Goal: Information Seeking & Learning: Check status

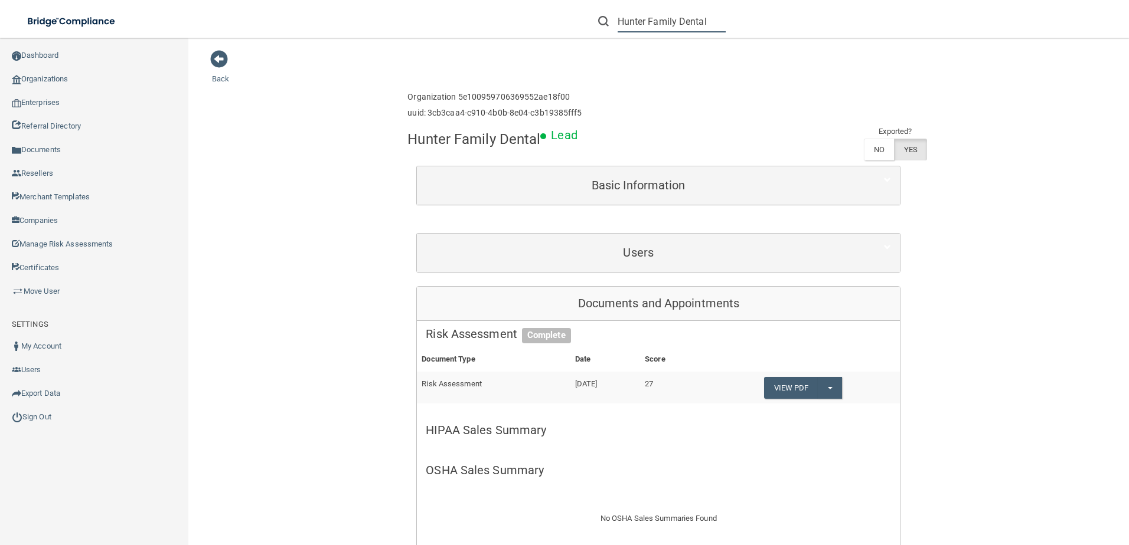
click at [648, 21] on input "Hunter Family Dental" at bounding box center [671, 22] width 108 height 22
paste input "[EMAIL_ADDRESS][DOMAIN_NAME]"
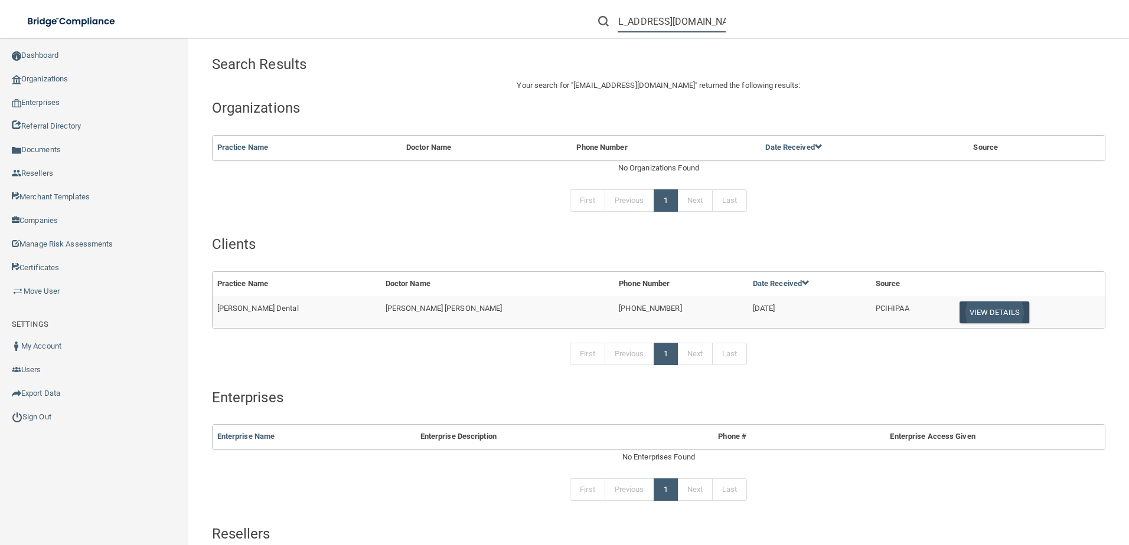
type input "[EMAIL_ADDRESS][DOMAIN_NAME]"
click at [967, 318] on button "View Details" at bounding box center [994, 313] width 70 height 22
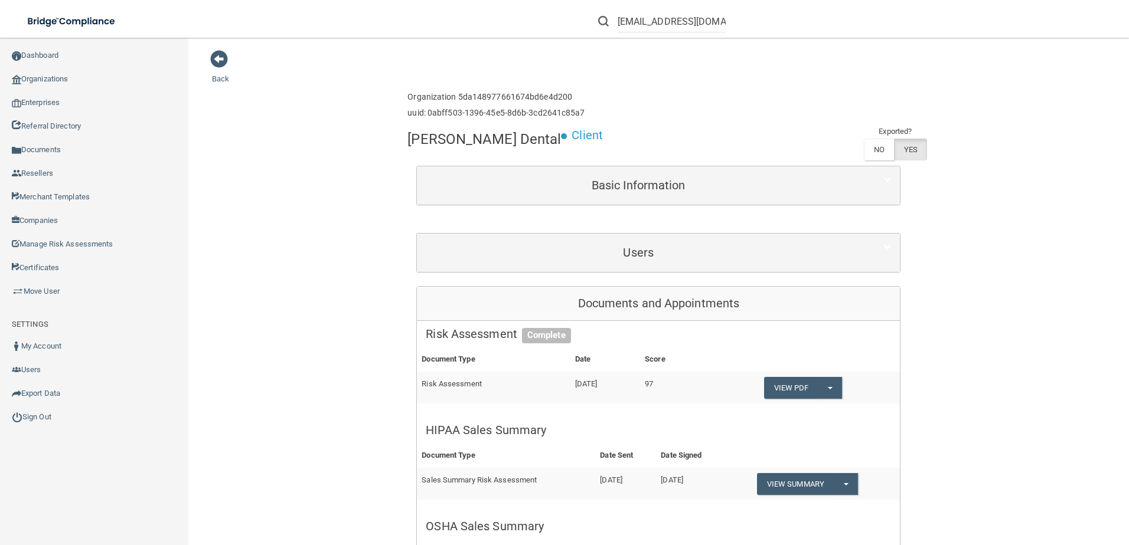
click at [624, 269] on div "Users" at bounding box center [658, 253] width 483 height 38
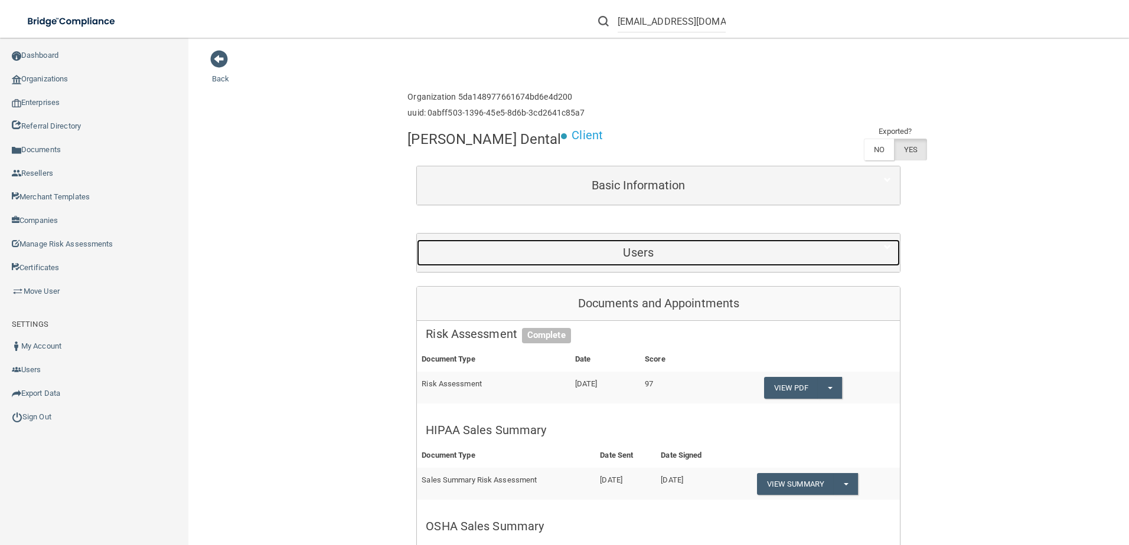
click at [642, 256] on h5 "Users" at bounding box center [638, 252] width 425 height 13
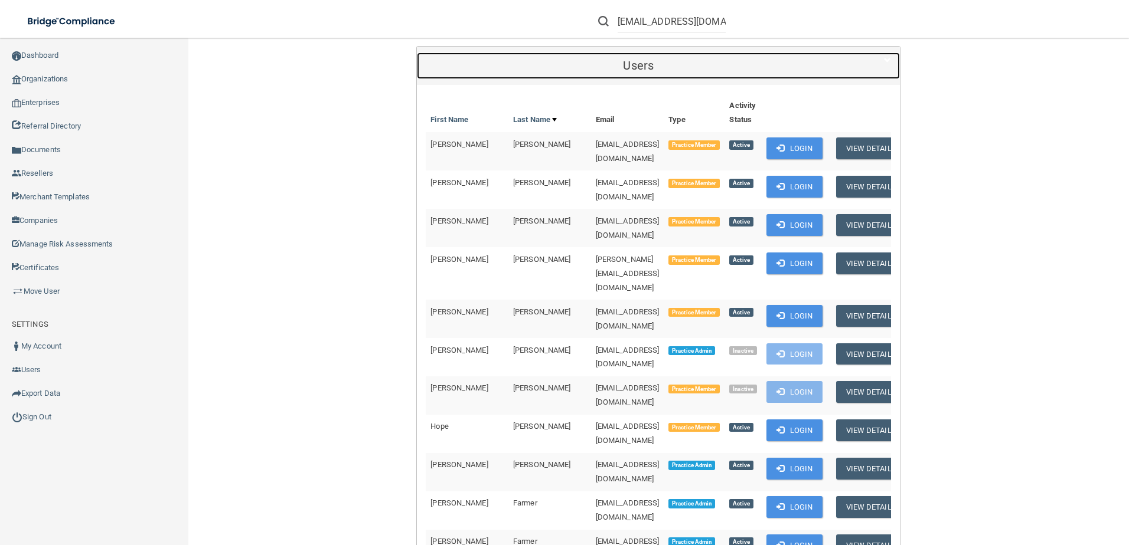
scroll to position [354, 0]
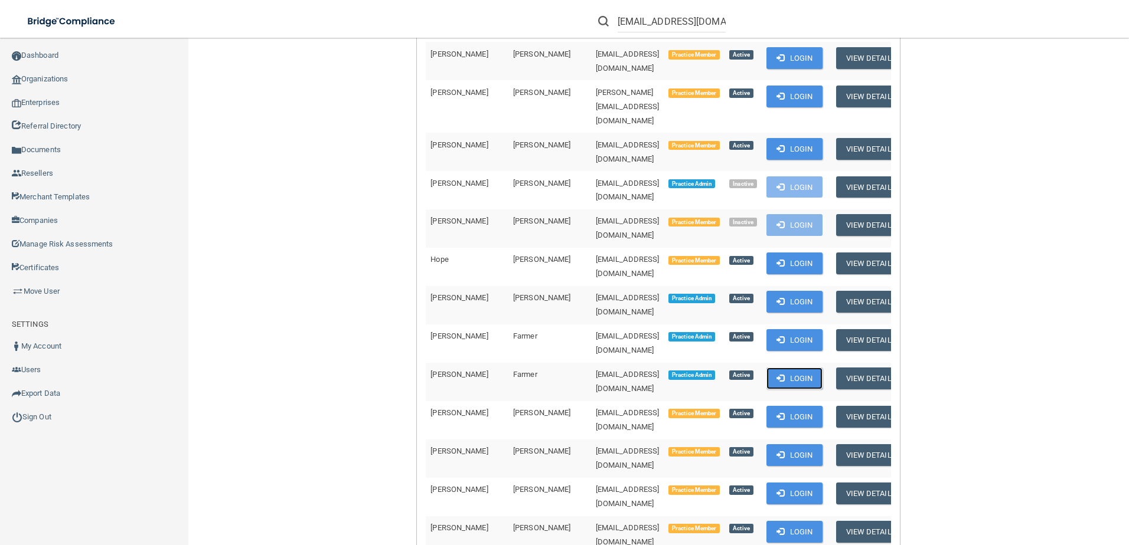
click at [771, 368] on button "Login" at bounding box center [794, 379] width 56 height 22
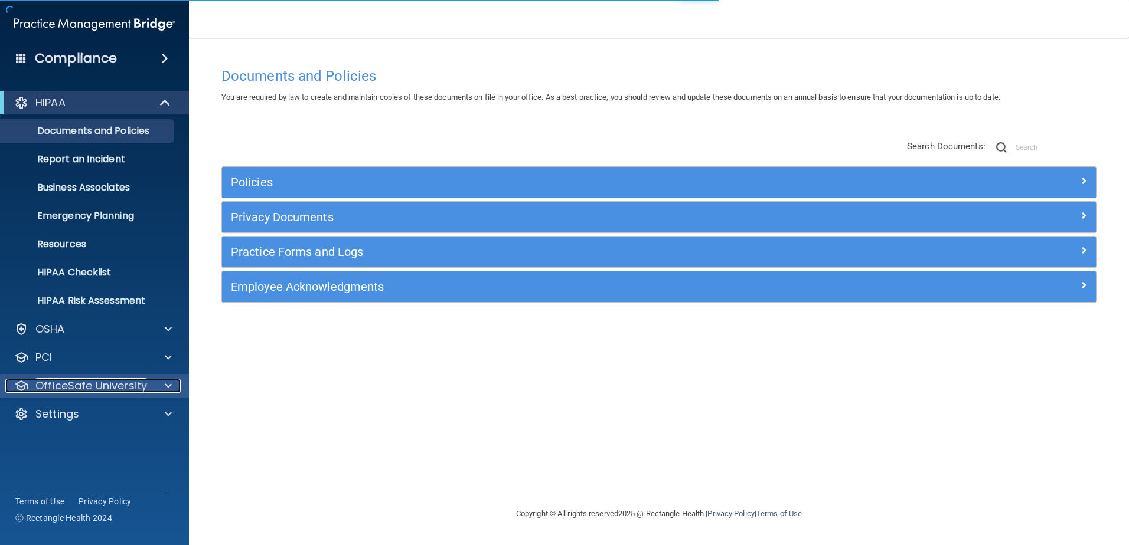
click at [123, 384] on p "OfficeSafe University" at bounding box center [91, 386] width 112 height 14
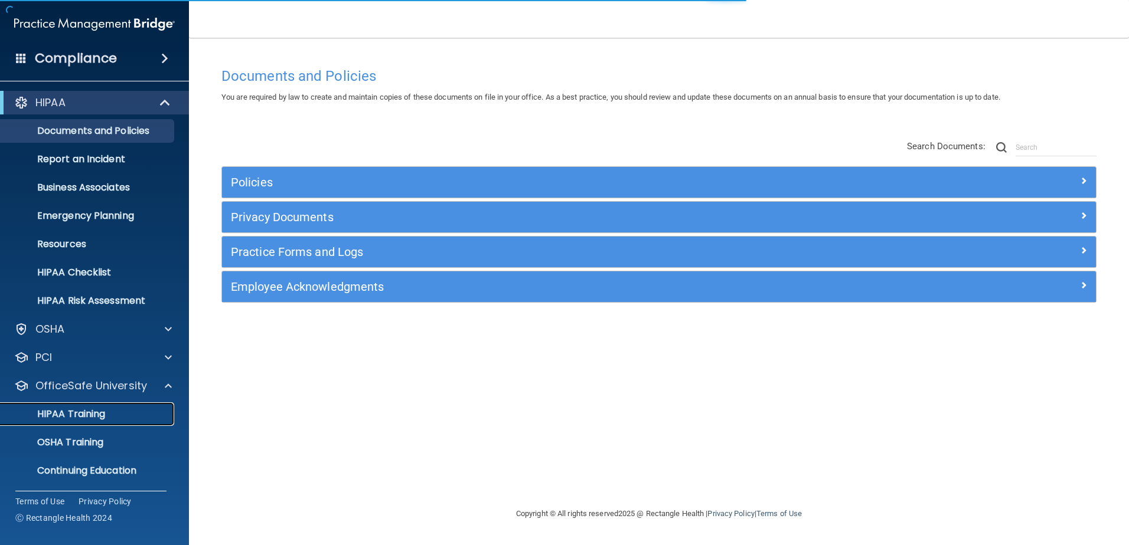
click at [123, 420] on link "HIPAA Training" at bounding box center [81, 415] width 186 height 24
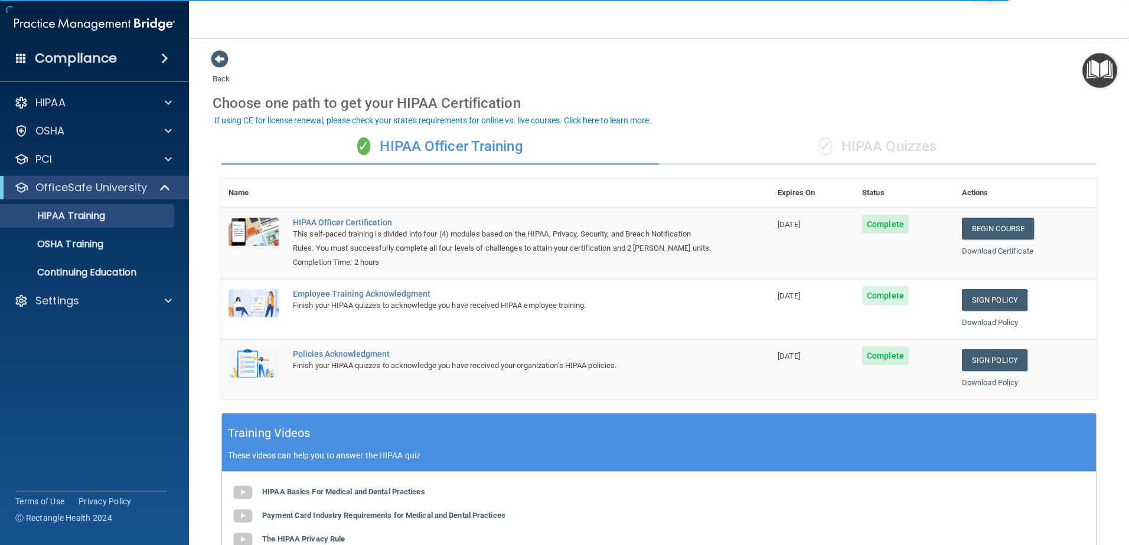
click at [862, 128] on div "✓ HIPAA Officer Training ✓ HIPAA Quizzes Name Expires On Status Actions HIPAA O…" at bounding box center [658, 426] width 892 height 612
click at [864, 137] on div "✓ HIPAA Quizzes" at bounding box center [877, 146] width 437 height 35
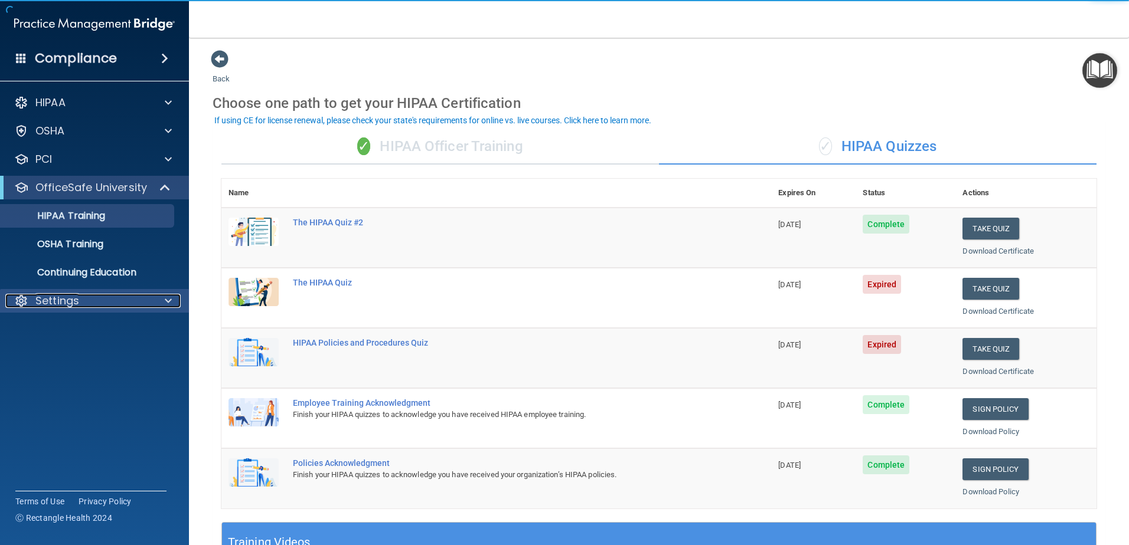
click at [104, 304] on div "Settings" at bounding box center [78, 301] width 146 height 14
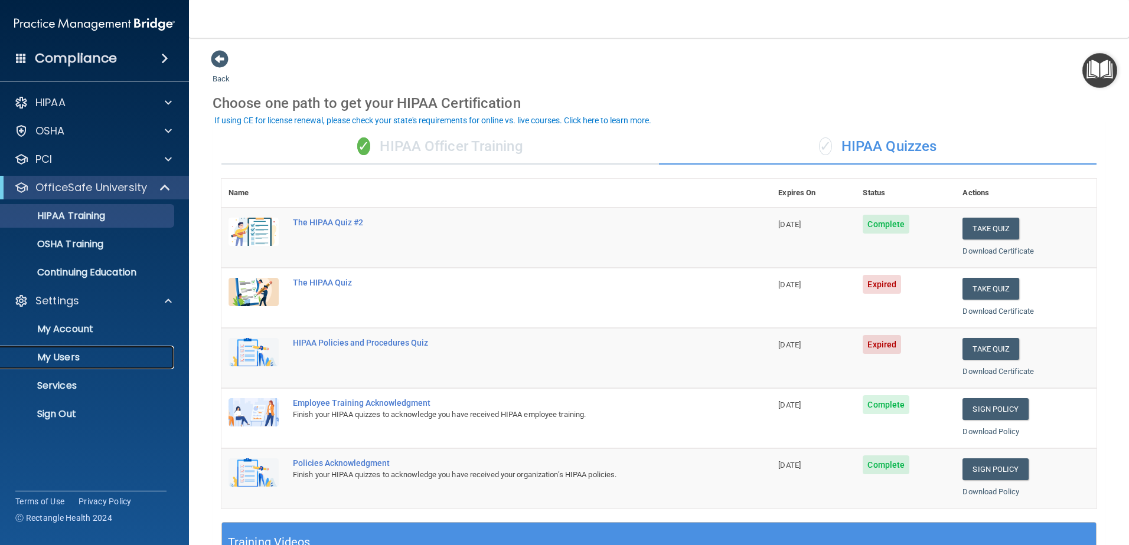
click at [83, 364] on link "My Users" at bounding box center [81, 358] width 186 height 24
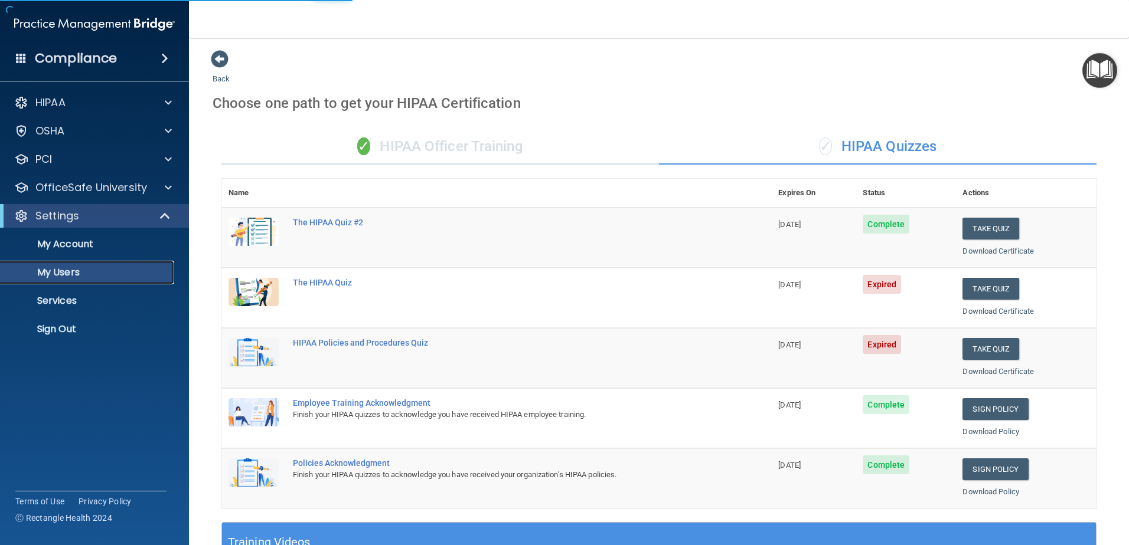
select select "20"
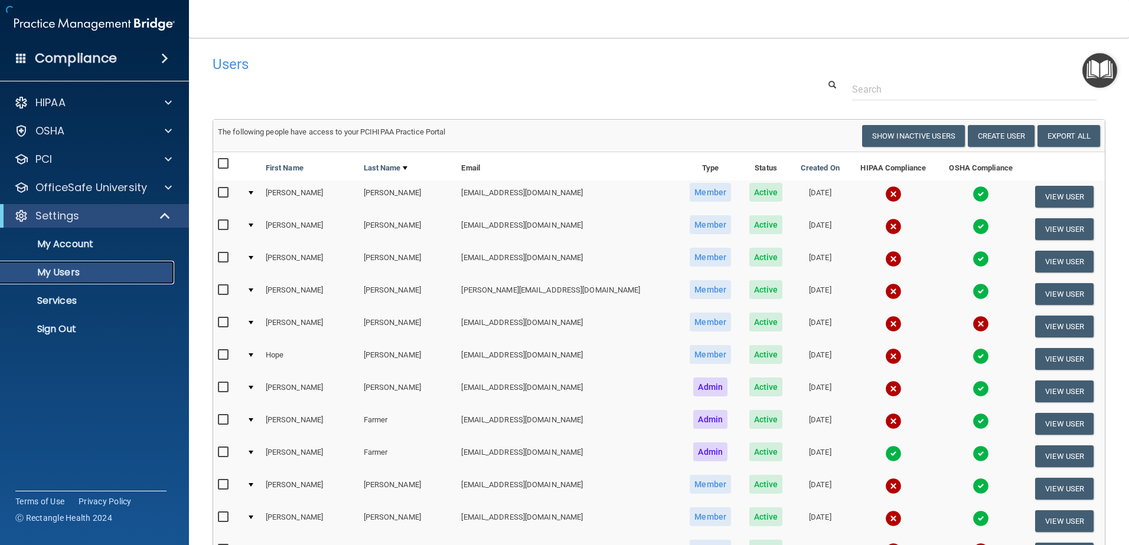
scroll to position [177, 0]
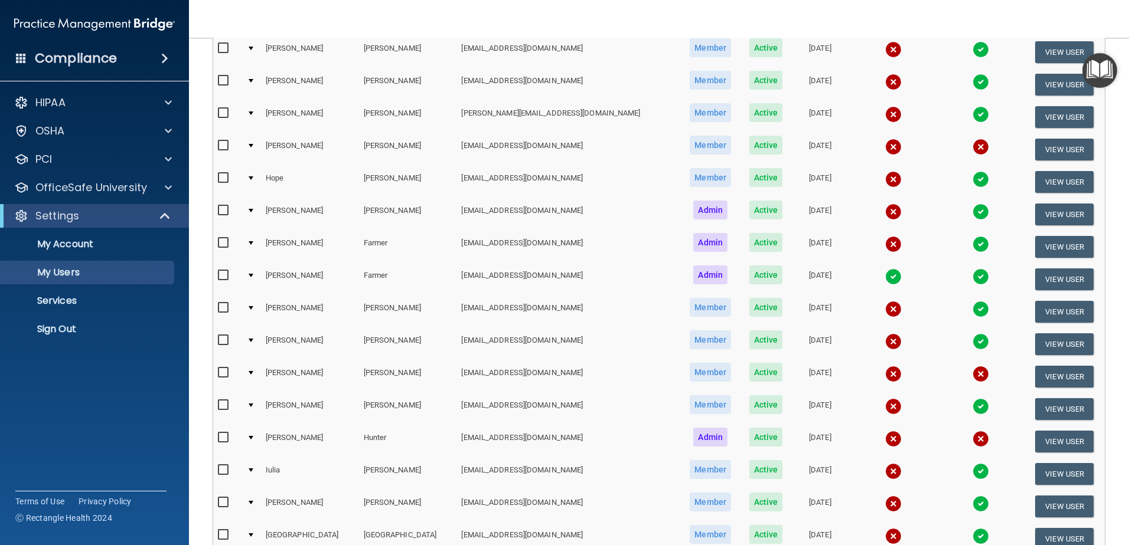
click at [885, 277] on img at bounding box center [893, 277] width 17 height 17
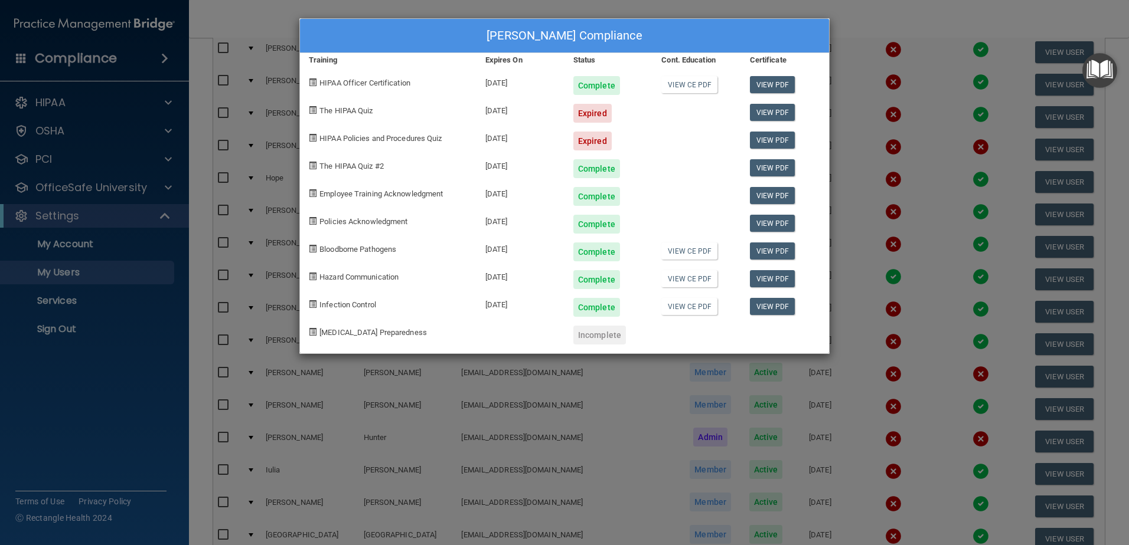
click at [479, 393] on div "Merri Ann Farmer's Compliance Training Expires On Status Cont. Education Certif…" at bounding box center [564, 272] width 1129 height 545
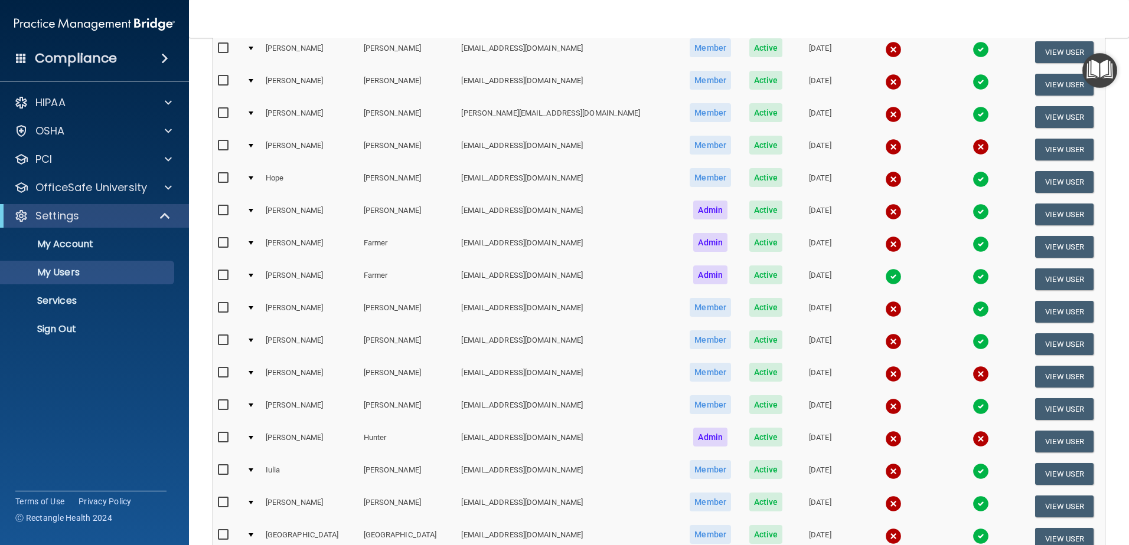
drag, startPoint x: 524, startPoint y: 276, endPoint x: 412, endPoint y: 281, distance: 112.3
click at [412, 281] on tr "Merri Ann Farmer admin@hunterellisdental.com Admin Active 04/02/2024 View User" at bounding box center [658, 279] width 891 height 32
copy tr "[EMAIL_ADDRESS][DOMAIN_NAME]"
